Goal: Communication & Community: Answer question/provide support

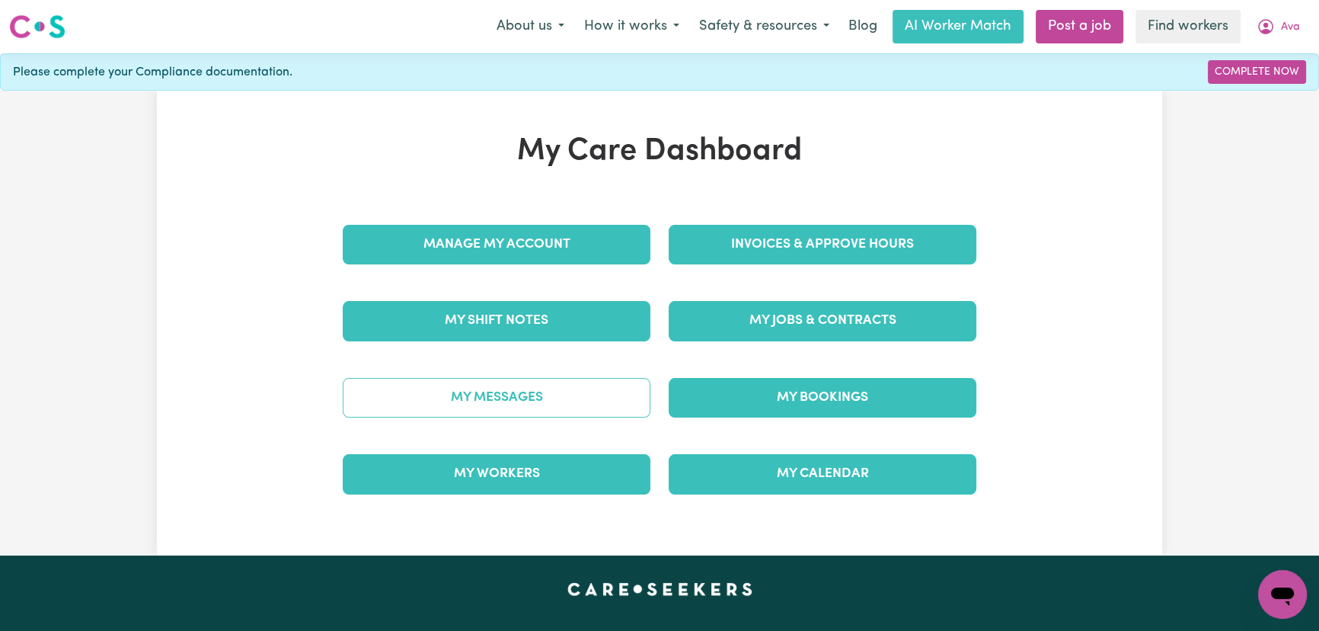
click at [444, 405] on link "My Messages" at bounding box center [497, 398] width 308 height 40
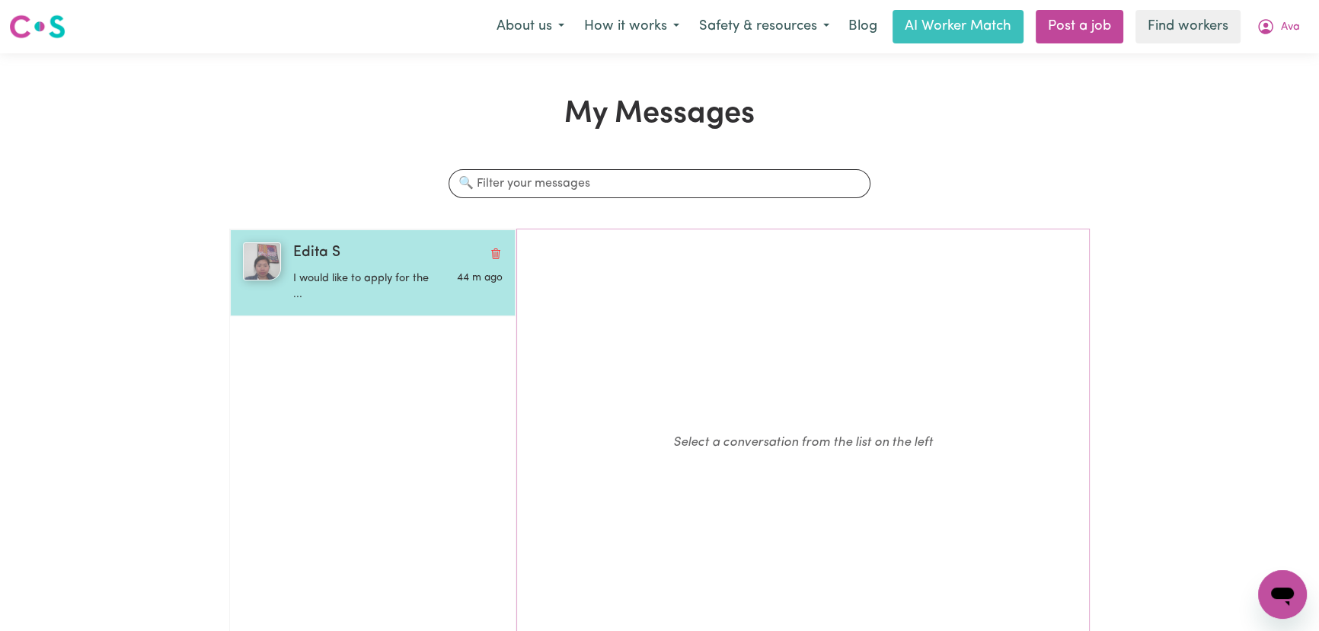
click at [371, 276] on p "I would like to apply for the ..." at bounding box center [362, 286] width 139 height 33
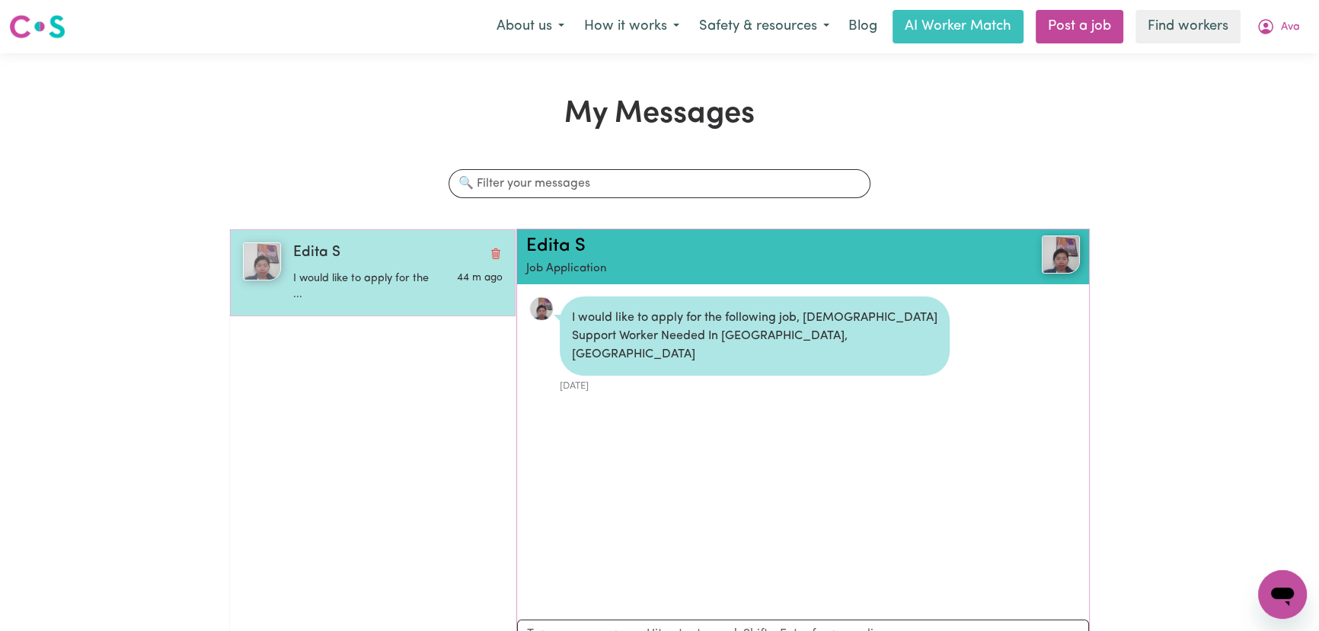
scroll to position [8, 0]
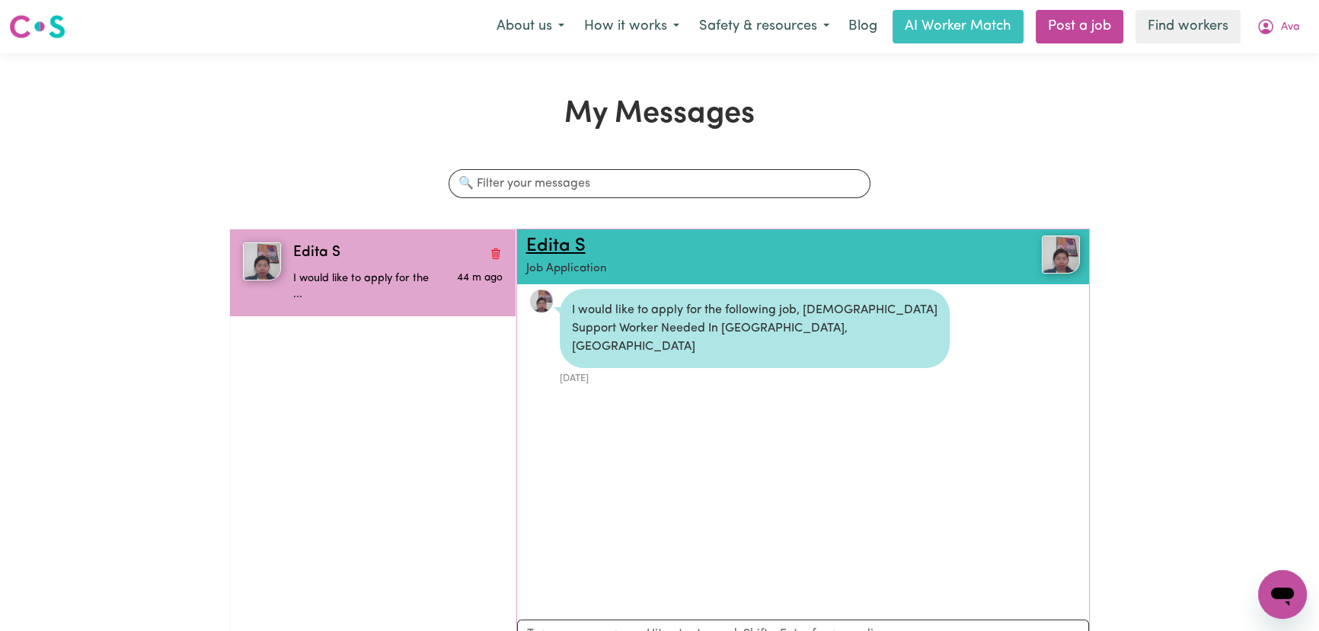
click at [548, 242] on link "Edita S" at bounding box center [555, 246] width 59 height 18
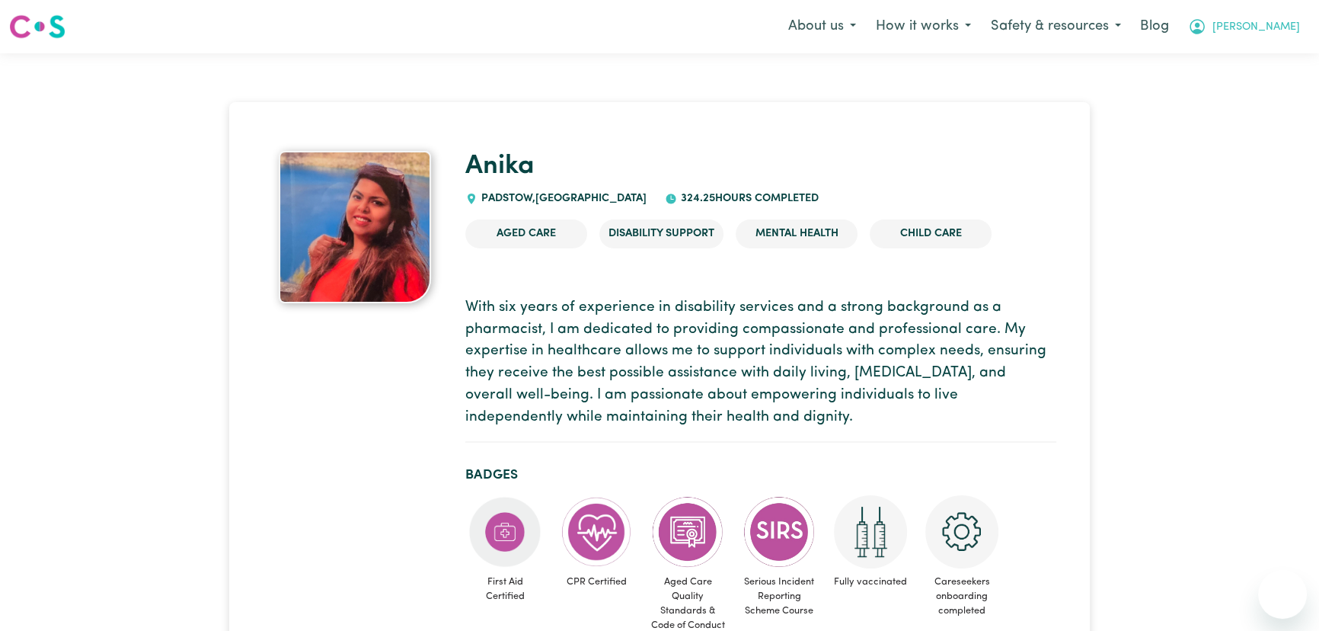
click at [1278, 32] on span "[PERSON_NAME]" at bounding box center [1256, 27] width 88 height 17
click at [1257, 83] on link "Logout" at bounding box center [1249, 87] width 120 height 29
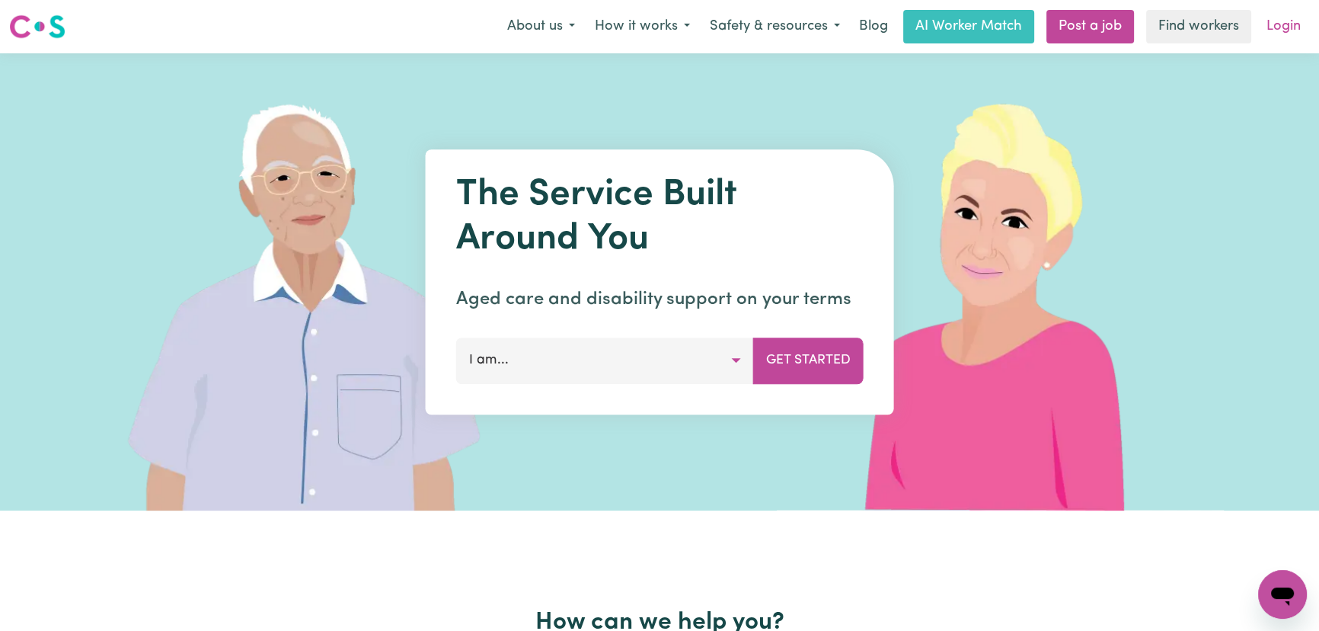
click at [1280, 38] on link "Login" at bounding box center [1283, 27] width 53 height 34
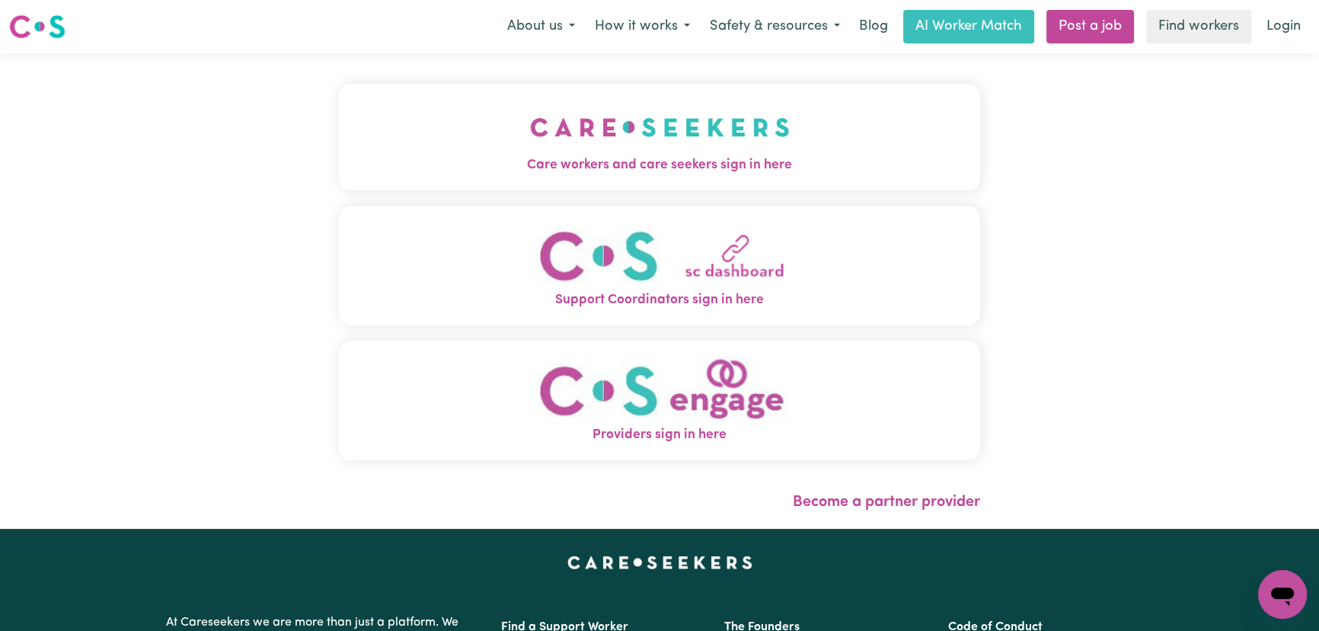
click at [612, 396] on img "Providers sign in here" at bounding box center [660, 390] width 260 height 69
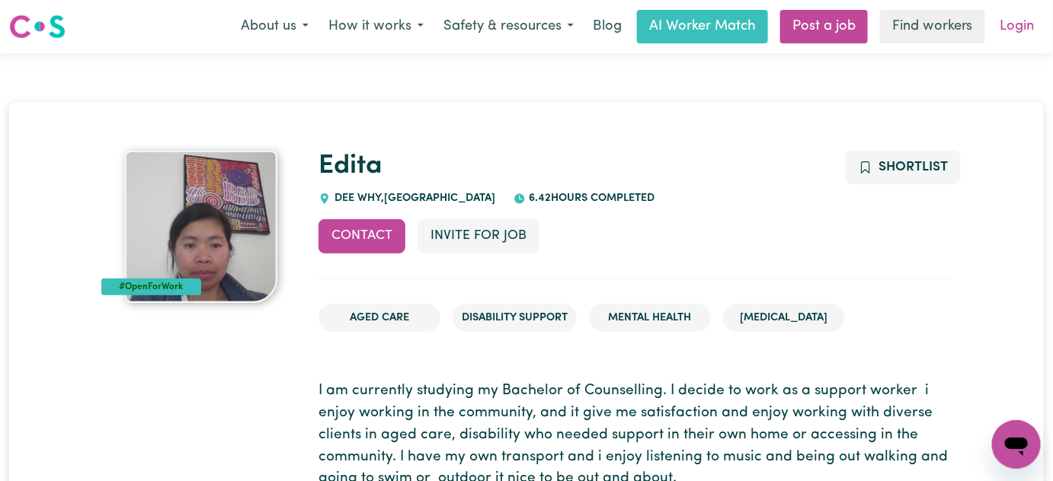
click at [999, 27] on link "Login" at bounding box center [1017, 27] width 53 height 34
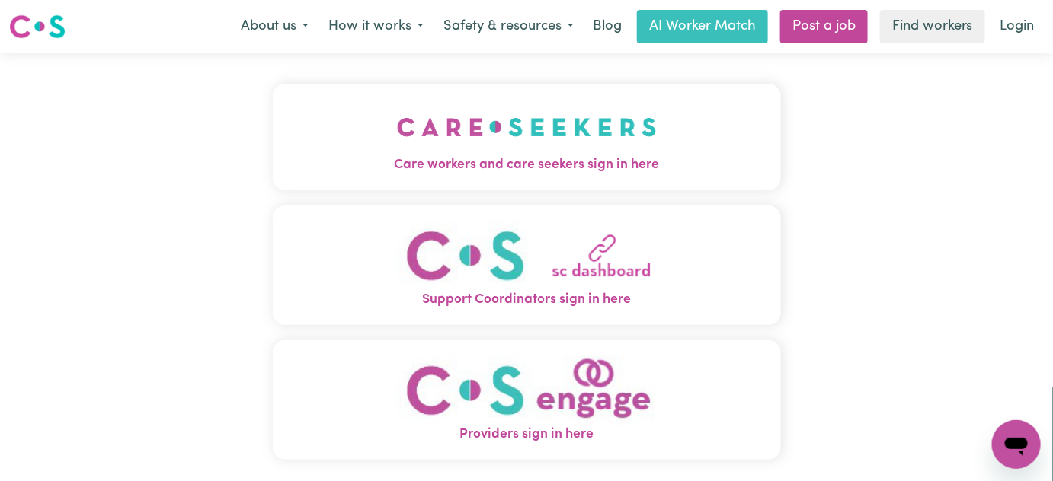
drag, startPoint x: 516, startPoint y: 167, endPoint x: 523, endPoint y: 168, distance: 7.8
click at [516, 167] on span "Care workers and care seekers sign in here" at bounding box center [527, 165] width 508 height 20
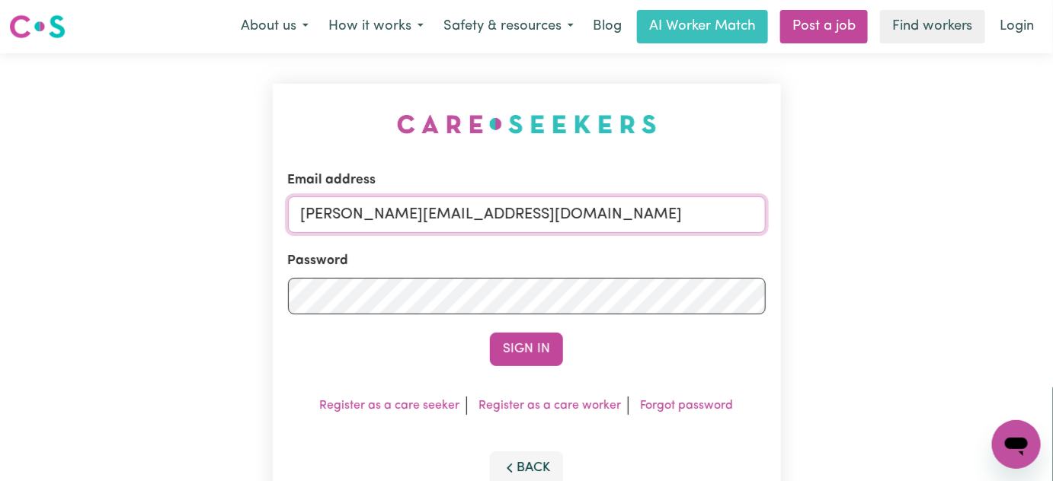
drag, startPoint x: 611, startPoint y: 222, endPoint x: 603, endPoint y: 233, distance: 13.7
click at [611, 222] on input "lindsay+engage@careseekers.com.au" at bounding box center [527, 214] width 478 height 37
drag, startPoint x: 672, startPoint y: 219, endPoint x: 413, endPoint y: 224, distance: 259.0
click at [380, 219] on input "superuser~LeahTaggartIC@careseekers.com.au" at bounding box center [527, 214] width 478 height 37
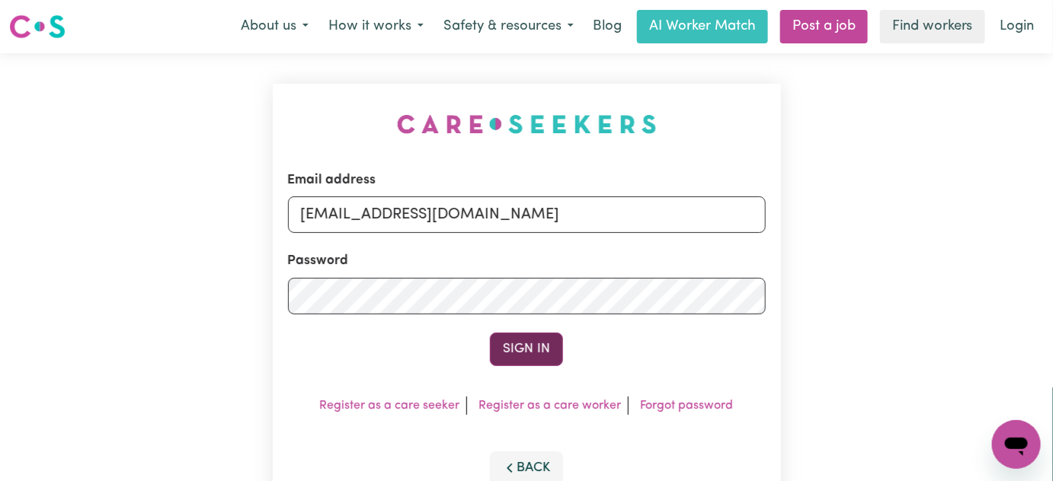
type input "superuser~LeahTaggartIC@careseekers.com.au"
click at [533, 353] on button "Sign In" at bounding box center [526, 350] width 73 height 34
